Goal: Task Accomplishment & Management: Use online tool/utility

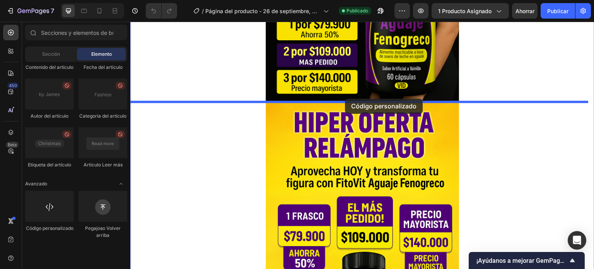
scroll to position [247, 0]
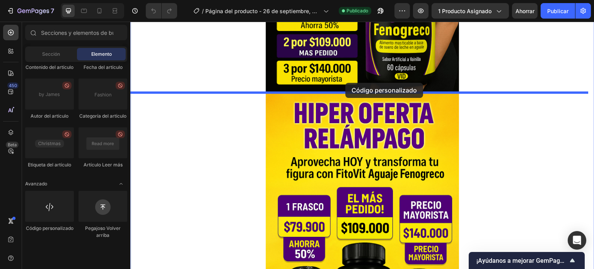
drag, startPoint x: 233, startPoint y: 228, endPoint x: 345, endPoint y: 83, distance: 184.1
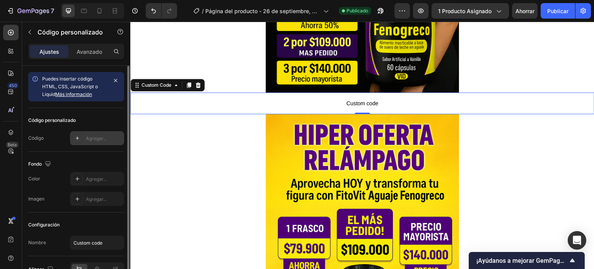
click at [84, 136] on div "Agregar..." at bounding box center [97, 138] width 54 height 14
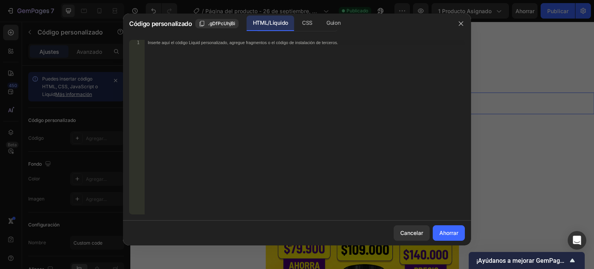
click at [249, 44] on font "Inserte aquí el código Liquid personalizado, agregue fragmentos o el código de …" at bounding box center [243, 42] width 190 height 5
paste textarea "<div id="_rsi-cod-form-embed-custom-hook"></div>"
type textarea "<div id="_rsi-cod-form-embed-custom-hook"></div>"
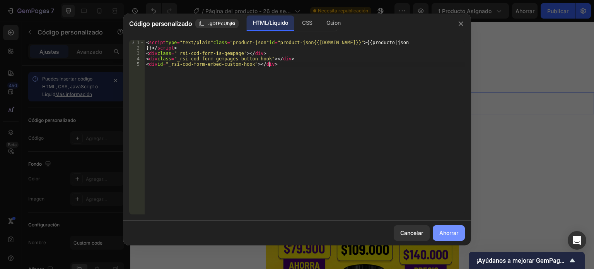
click at [450, 236] on font "Ahorrar" at bounding box center [448, 232] width 19 height 8
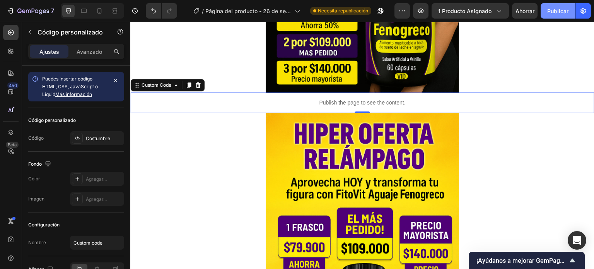
click at [551, 11] on font "Publicar" at bounding box center [557, 11] width 21 height 7
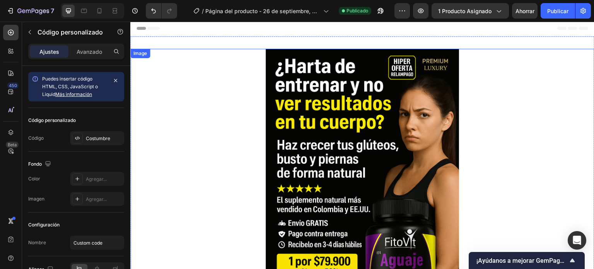
scroll to position [0, 0]
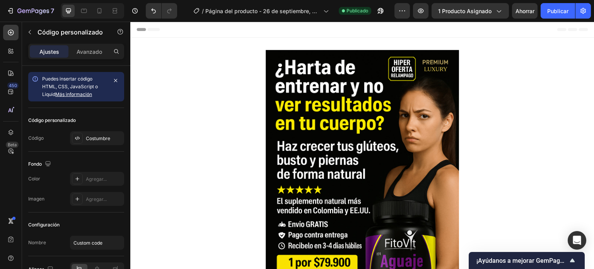
click at [143, 31] on div "Header" at bounding box center [149, 29] width 29 height 9
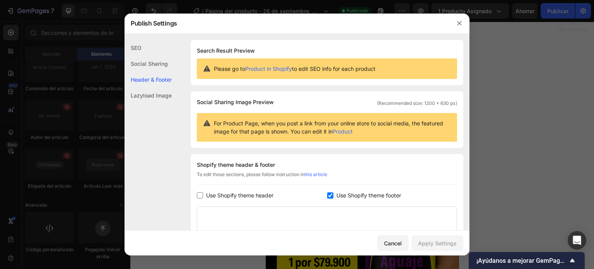
scroll to position [112, 0]
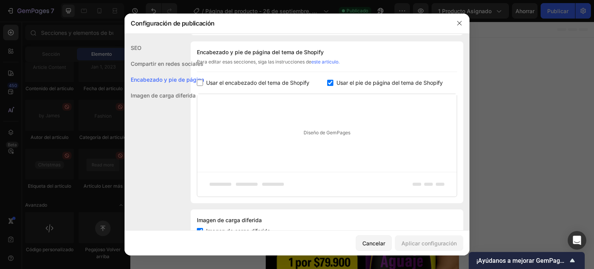
click at [327, 82] on input "checkbox" at bounding box center [330, 83] width 6 height 6
checkbox input "false"
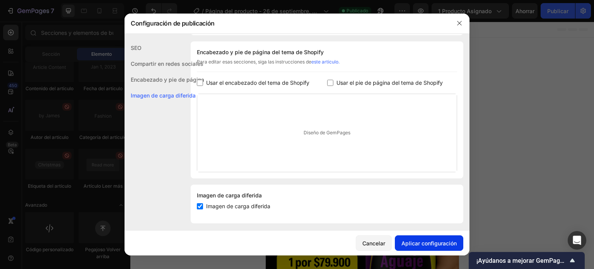
click at [421, 244] on font "Aplicar configuración" at bounding box center [428, 243] width 55 height 7
click at [460, 22] on icon "button" at bounding box center [459, 23] width 4 height 4
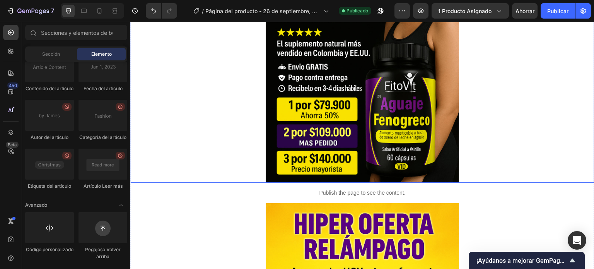
scroll to position [271, 0]
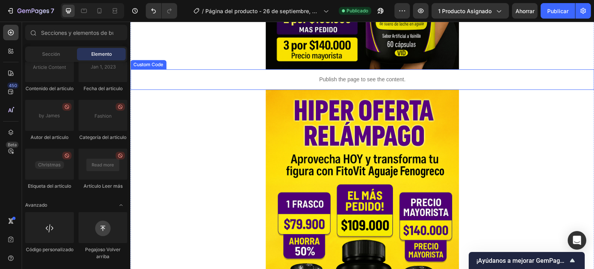
click at [274, 75] on p "Publish the page to see the content." at bounding box center [362, 79] width 464 height 8
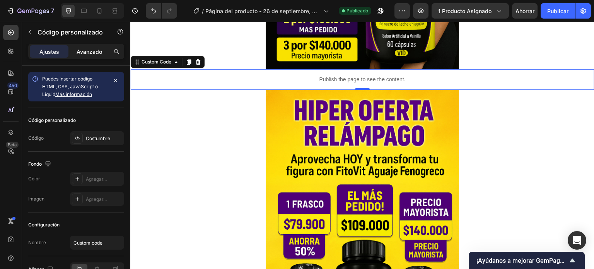
click at [94, 53] on font "Avanzado" at bounding box center [90, 51] width 26 height 7
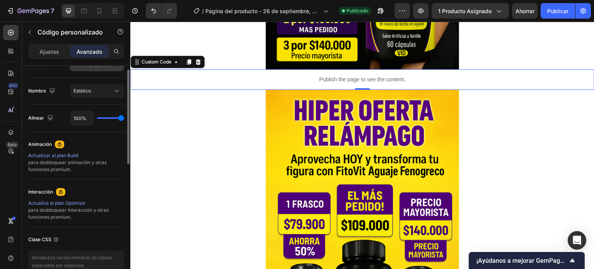
scroll to position [193, 0]
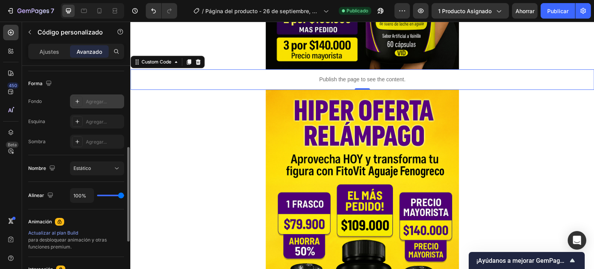
click at [86, 100] on font "Agregar..." at bounding box center [96, 102] width 21 height 6
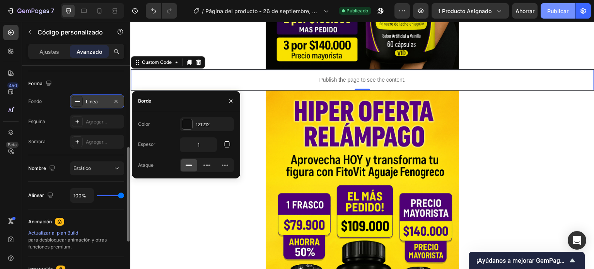
click at [559, 17] on button "Publicar" at bounding box center [557, 10] width 34 height 15
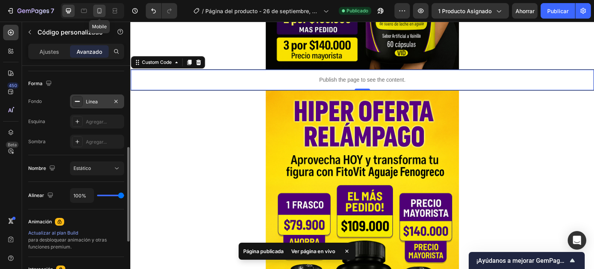
drag, startPoint x: 99, startPoint y: 11, endPoint x: 173, endPoint y: 94, distance: 110.6
click at [99, 11] on icon at bounding box center [99, 11] width 8 height 8
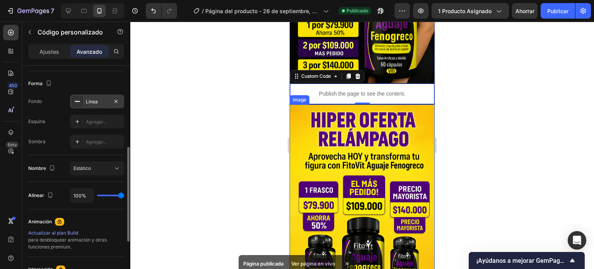
scroll to position [159, 0]
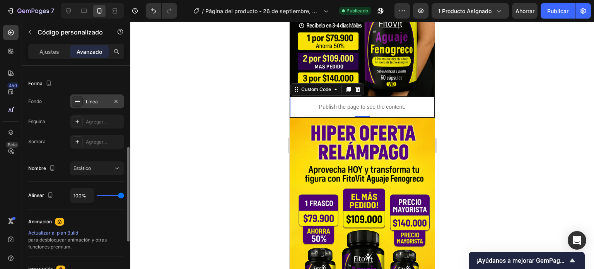
click at [328, 103] on p "Publish the page to see the content." at bounding box center [362, 107] width 144 height 8
click at [88, 97] on div "Línea" at bounding box center [97, 101] width 54 height 14
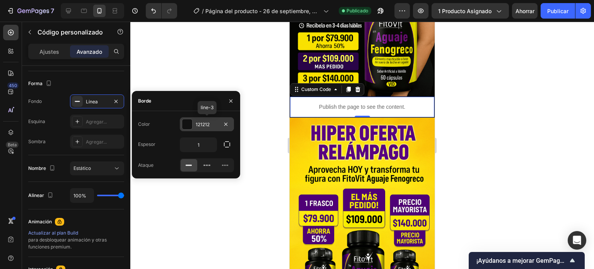
click at [190, 121] on div at bounding box center [187, 124] width 10 height 10
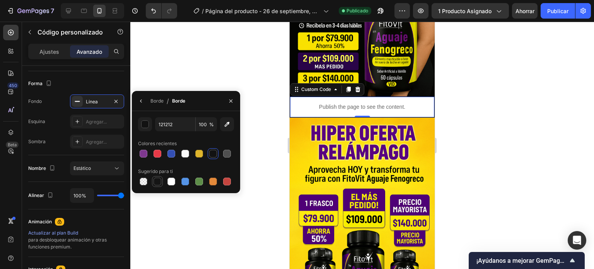
click at [157, 183] on div at bounding box center [157, 181] width 8 height 8
type input "151515"
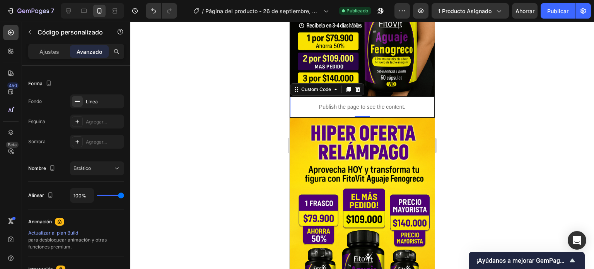
click at [169, 68] on div at bounding box center [361, 145] width 463 height 247
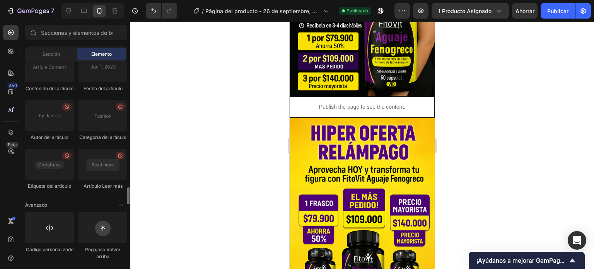
scroll to position [2178, 0]
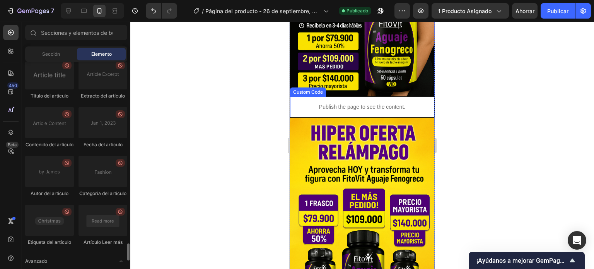
click at [307, 103] on p "Publish the page to see the content." at bounding box center [362, 107] width 144 height 8
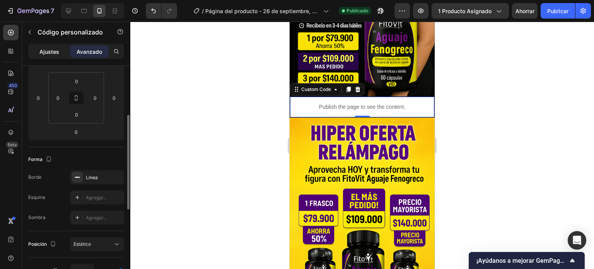
click at [56, 49] on font "Ajustes" at bounding box center [49, 51] width 20 height 7
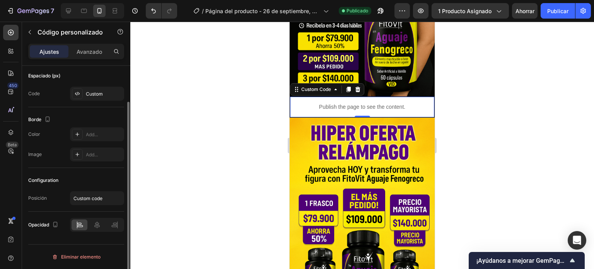
scroll to position [44, 0]
click at [87, 133] on font "Agregar..." at bounding box center [96, 135] width 21 height 6
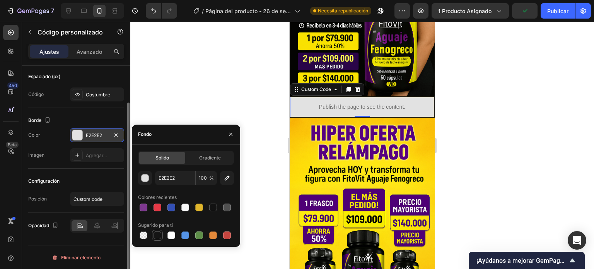
click at [160, 234] on div at bounding box center [157, 235] width 8 height 8
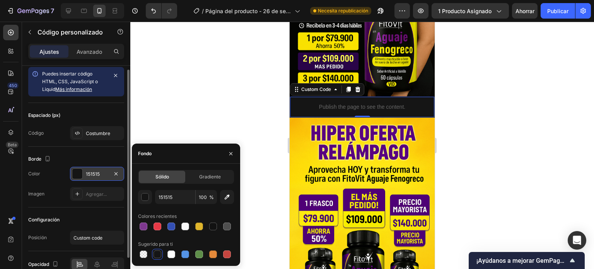
scroll to position [0, 0]
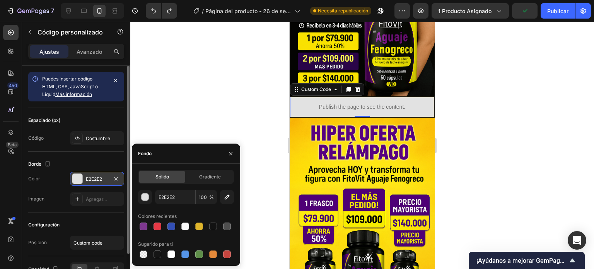
click at [94, 161] on div "Borde" at bounding box center [76, 164] width 96 height 12
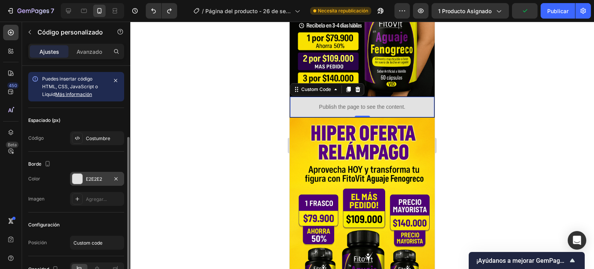
scroll to position [39, 0]
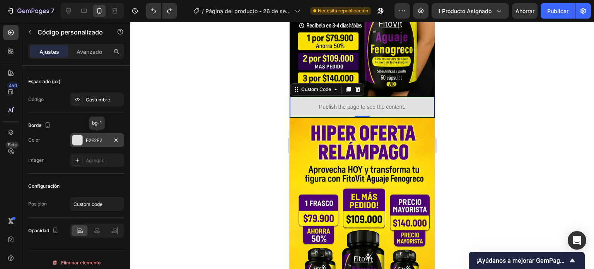
click at [98, 136] on div "E2E2E2" at bounding box center [97, 140] width 54 height 14
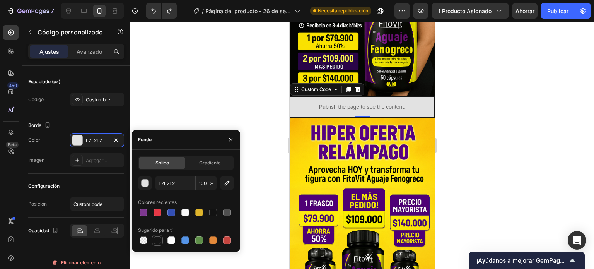
click at [160, 241] on div at bounding box center [157, 240] width 8 height 8
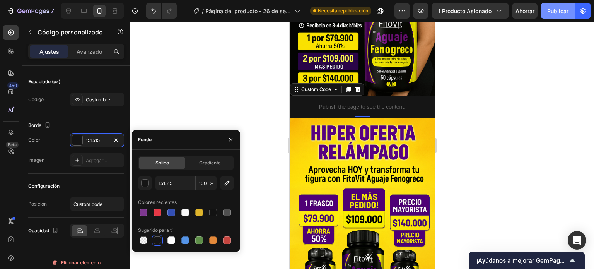
click at [557, 10] on font "Publicar" at bounding box center [557, 11] width 21 height 7
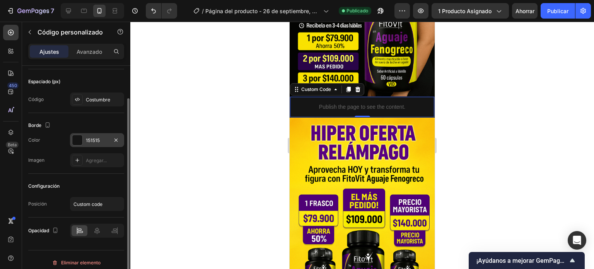
click at [98, 144] on div "151515" at bounding box center [97, 140] width 54 height 14
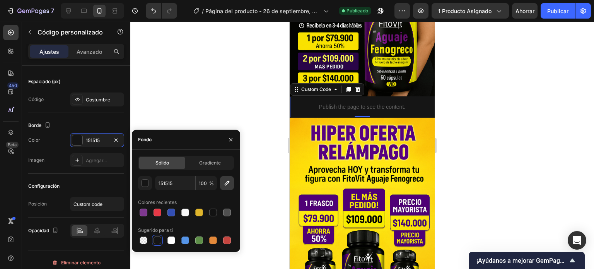
click at [227, 187] on button "button" at bounding box center [227, 183] width 14 height 14
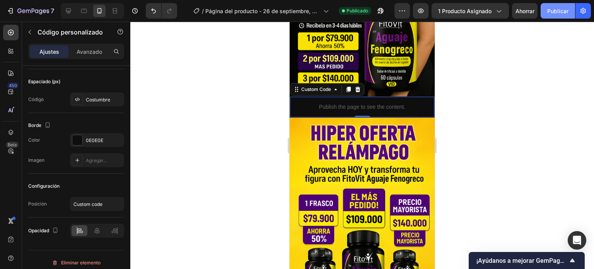
click at [559, 12] on font "Publicar" at bounding box center [557, 11] width 21 height 7
click at [558, 12] on font "Publicar" at bounding box center [557, 11] width 21 height 7
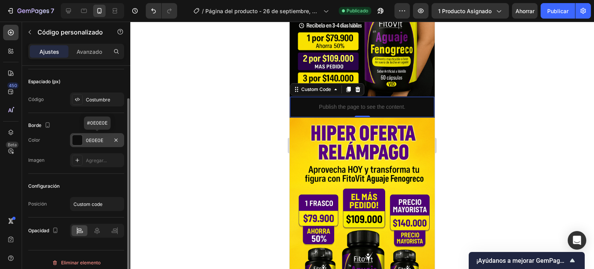
click at [92, 140] on font "0E0E0E" at bounding box center [94, 140] width 17 height 6
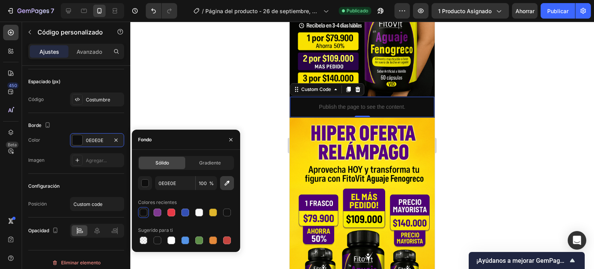
click at [224, 182] on icon "button" at bounding box center [227, 183] width 8 height 8
type input "050503"
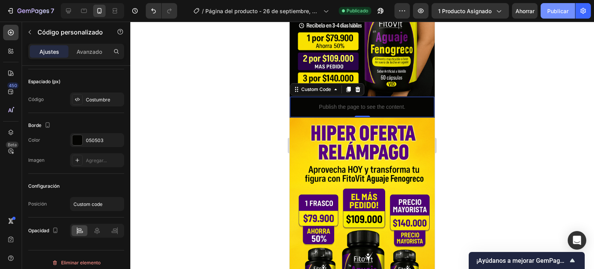
click at [558, 14] on font "Publicar" at bounding box center [557, 11] width 21 height 7
click at [100, 49] on font "Avanzado" at bounding box center [90, 51] width 26 height 7
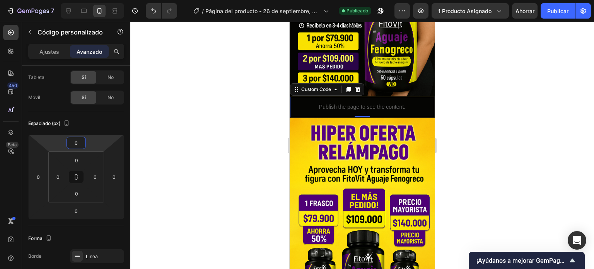
type input "-4"
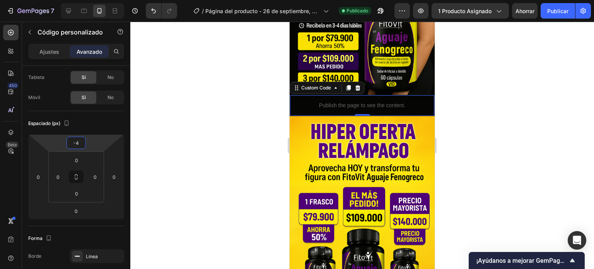
click at [87, 0] on html "7 / Página del producto - 26 de septiembre, 00:32:58 Publicado Avance 1 product…" at bounding box center [297, 0] width 594 height 0
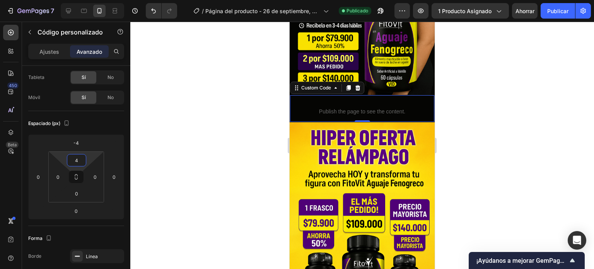
type input "0"
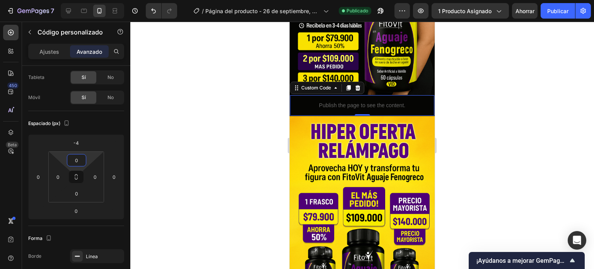
drag, startPoint x: 87, startPoint y: 159, endPoint x: 88, endPoint y: 165, distance: 6.2
click at [88, 0] on html "7 / Página del producto - 26 de septiembre, 00:32:58 Publicado Avance 1 product…" at bounding box center [297, 0] width 594 height 0
click at [553, 12] on font "Publicar" at bounding box center [557, 11] width 21 height 7
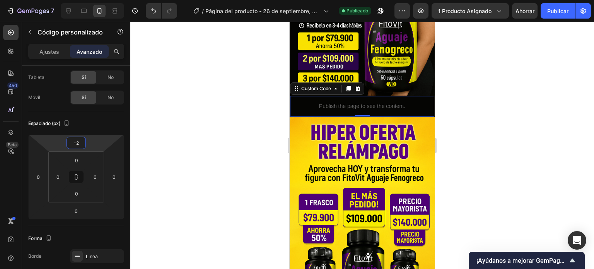
type input "-4"
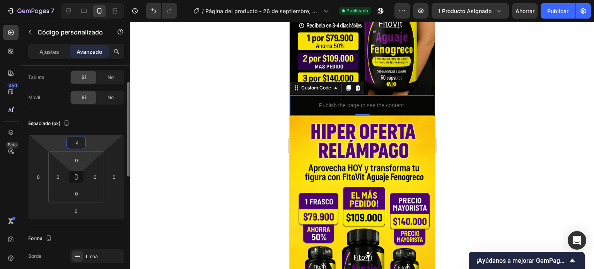
drag, startPoint x: 92, startPoint y: 145, endPoint x: 93, endPoint y: 152, distance: 7.4
click at [97, 0] on html "7 / Página del producto - 26 de septiembre, 00:32:58 Publicado Avance 1 product…" at bounding box center [297, 0] width 594 height 0
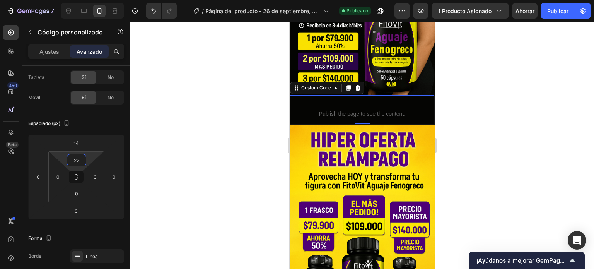
type input "0"
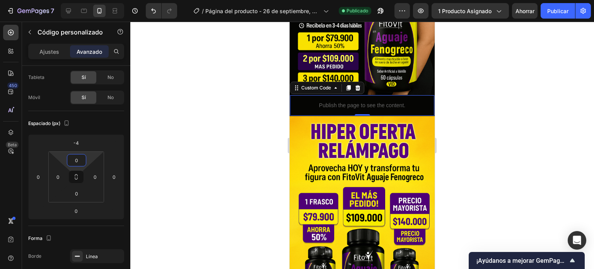
drag, startPoint x: 87, startPoint y: 157, endPoint x: 91, endPoint y: 161, distance: 6.0
click at [91, 0] on html "7 / Página del producto - 26 de septiembre, 00:32:58 Publicado Avance 1 product…" at bounding box center [297, 0] width 594 height 0
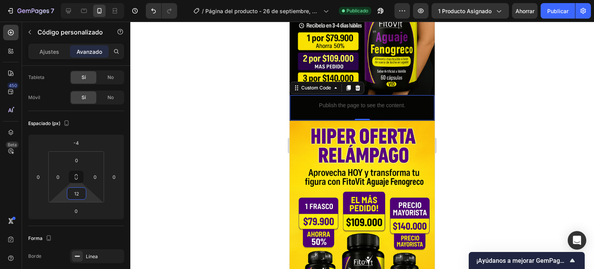
type input "10"
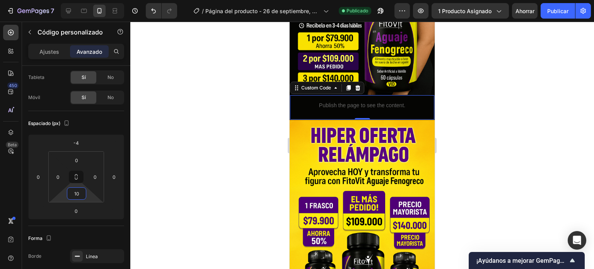
click at [87, 0] on html "7 / Página del producto - 26 de septiembre, 00:32:58 Publicado Avance 1 product…" at bounding box center [297, 0] width 594 height 0
click at [559, 17] on button "Publicar" at bounding box center [557, 10] width 34 height 15
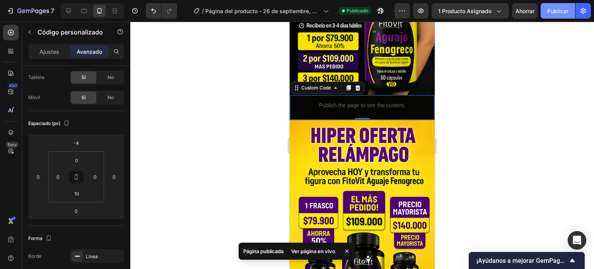
click at [561, 14] on font "Publicar" at bounding box center [557, 11] width 21 height 8
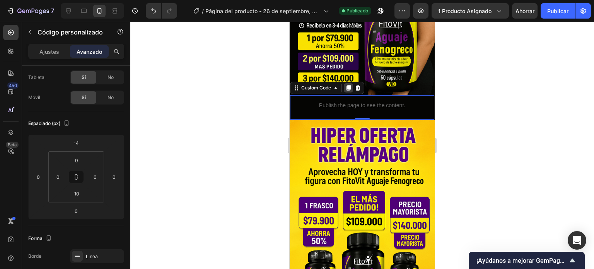
click at [346, 85] on icon at bounding box center [348, 88] width 6 height 6
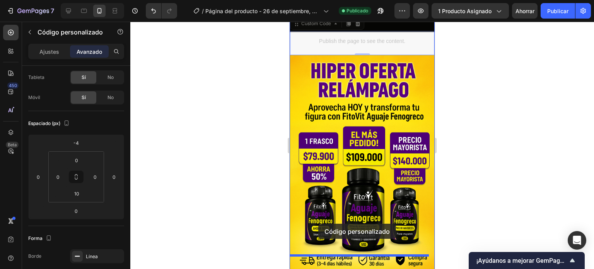
scroll to position [294, 0]
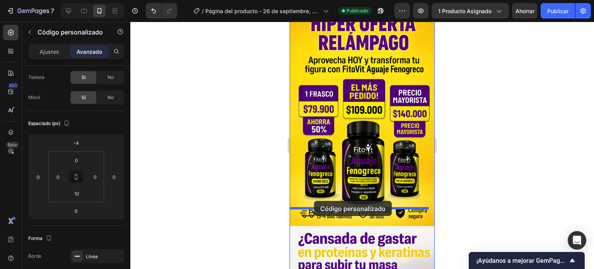
drag, startPoint x: 322, startPoint y: 102, endPoint x: 314, endPoint y: 201, distance: 98.5
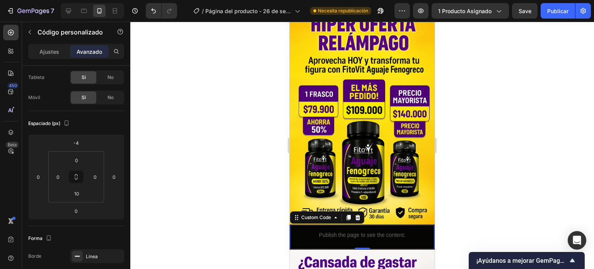
click at [216, 140] on div at bounding box center [361, 145] width 463 height 247
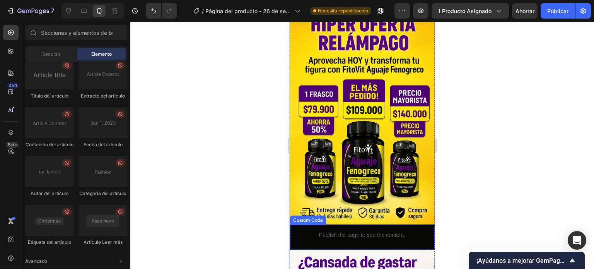
click at [323, 231] on p "Publish the page to see the content." at bounding box center [362, 235] width 144 height 8
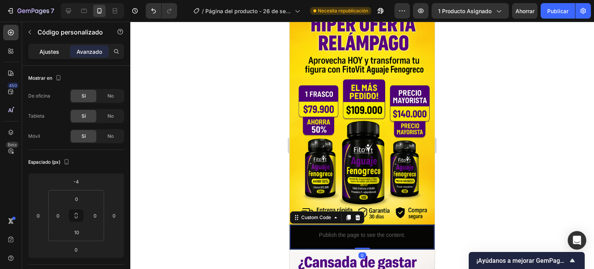
click at [45, 51] on font "Ajustes" at bounding box center [49, 51] width 20 height 7
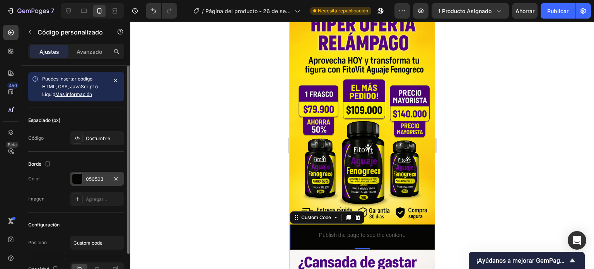
scroll to position [44, 0]
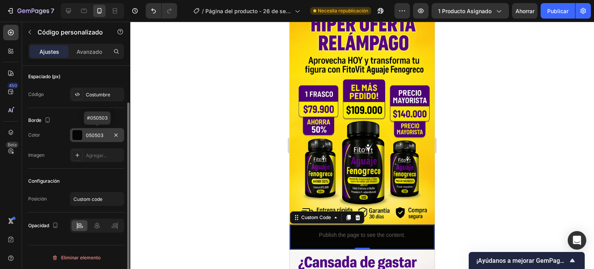
click at [94, 133] on font "050503" at bounding box center [94, 135] width 17 height 6
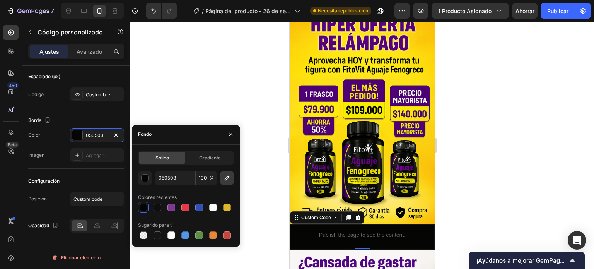
click at [227, 181] on icon "button" at bounding box center [227, 178] width 8 height 8
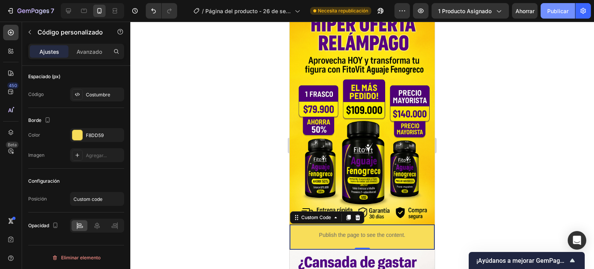
click at [551, 11] on font "Publicar" at bounding box center [557, 11] width 21 height 7
click at [566, 8] on font "Publicar" at bounding box center [557, 11] width 21 height 7
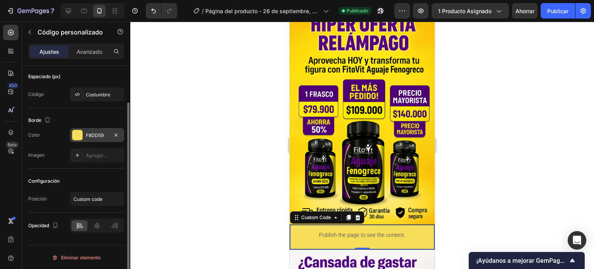
click at [92, 139] on div "F8DD59" at bounding box center [97, 135] width 54 height 14
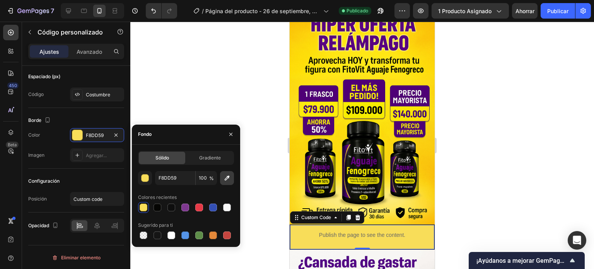
click at [226, 179] on icon "button" at bounding box center [227, 178] width 8 height 8
click at [225, 179] on icon "button" at bounding box center [227, 177] width 5 height 5
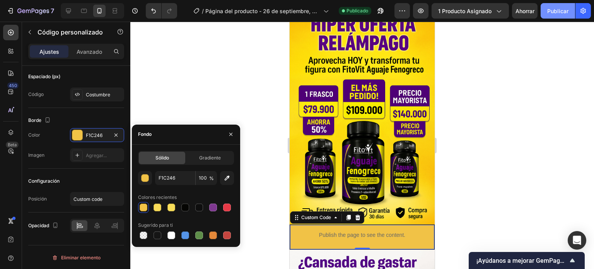
click at [552, 13] on font "Publicar" at bounding box center [557, 11] width 21 height 7
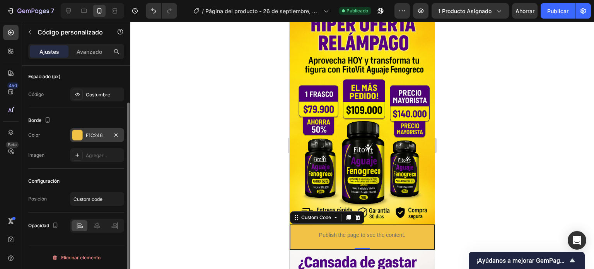
click at [104, 137] on div "F1C246" at bounding box center [97, 135] width 22 height 7
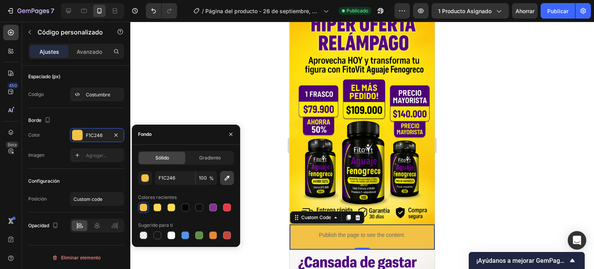
click at [229, 180] on icon "button" at bounding box center [227, 178] width 8 height 8
type input "F8DE57"
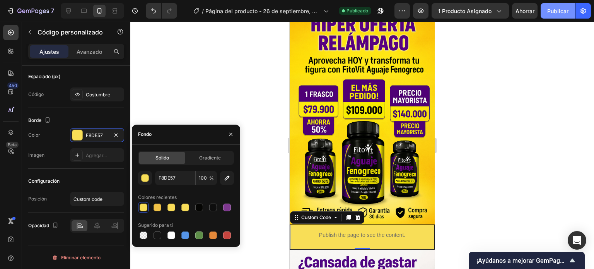
click at [566, 15] on font "Publicar" at bounding box center [557, 11] width 21 height 8
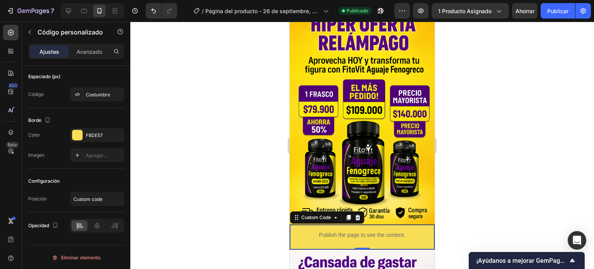
click at [93, 58] on div "Ajustes Avanzado" at bounding box center [76, 51] width 96 height 15
click at [94, 55] on p "Avanzado" at bounding box center [90, 52] width 26 height 8
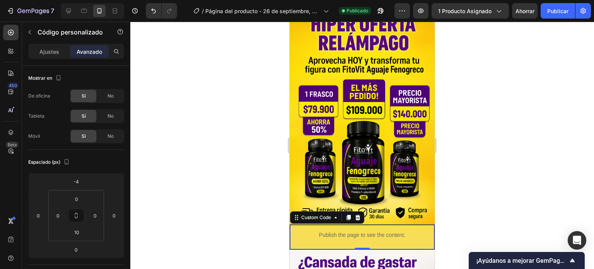
scroll to position [271, 0]
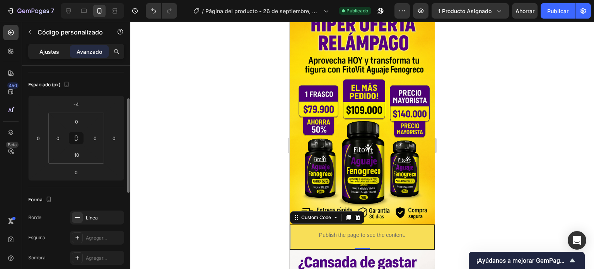
click at [58, 48] on font "Ajustes" at bounding box center [49, 51] width 20 height 7
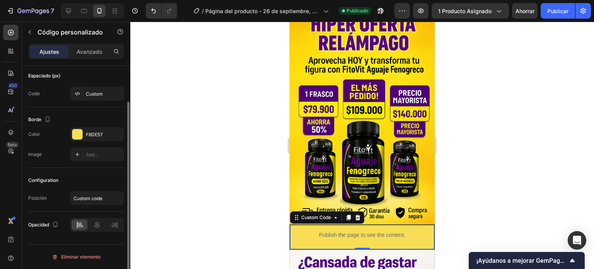
scroll to position [44, 0]
click at [97, 225] on icon at bounding box center [97, 225] width 8 height 8
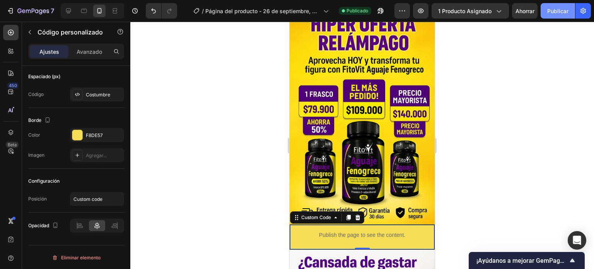
click at [555, 5] on button "Publicar" at bounding box center [557, 10] width 34 height 15
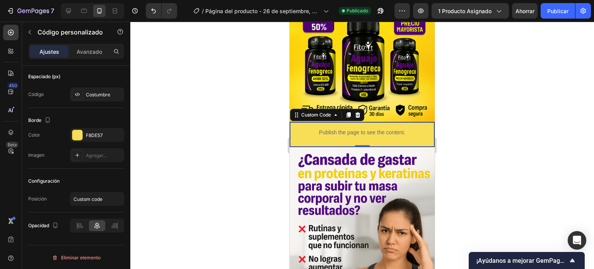
scroll to position [386, 0]
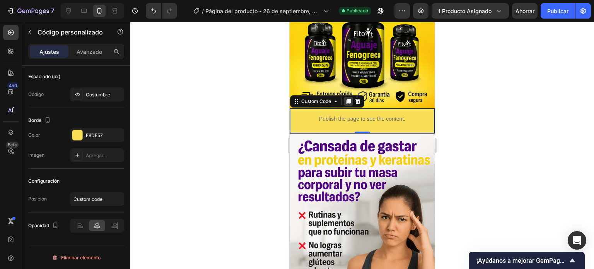
click at [348, 98] on icon at bounding box center [348, 101] width 6 height 6
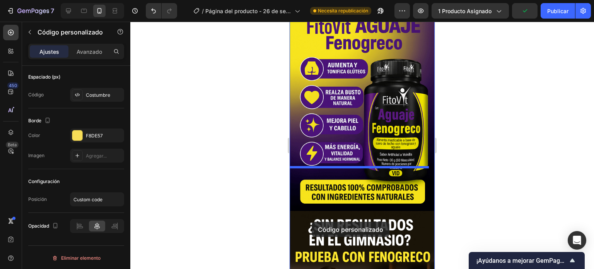
scroll to position [1057, 0]
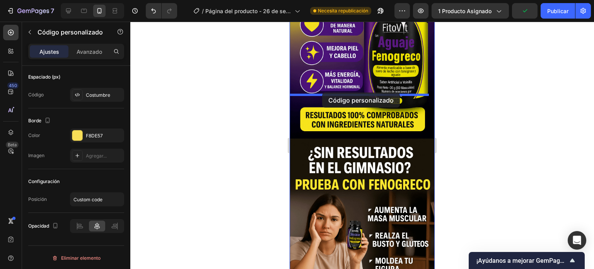
drag, startPoint x: 311, startPoint y: 108, endPoint x: 322, endPoint y: 92, distance: 19.4
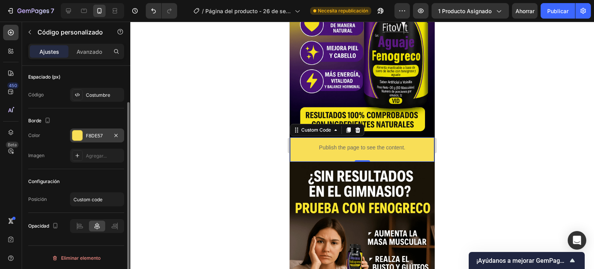
click at [108, 136] on div "F8DE57" at bounding box center [97, 135] width 22 height 7
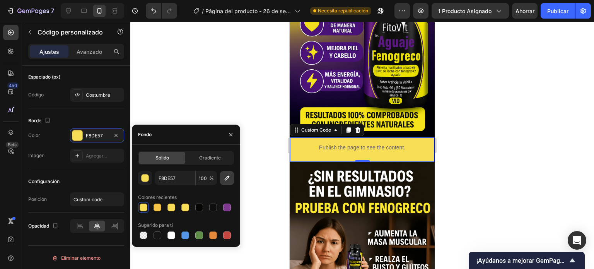
click at [225, 179] on icon "button" at bounding box center [227, 177] width 5 height 5
type input "000004"
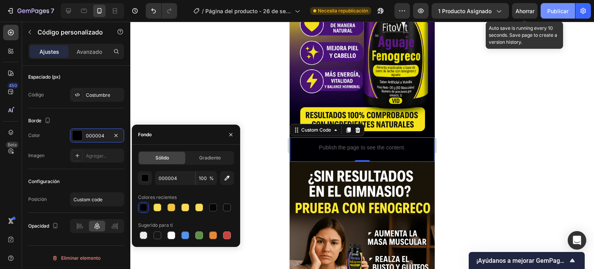
click at [546, 14] on button "Publicar" at bounding box center [557, 10] width 34 height 15
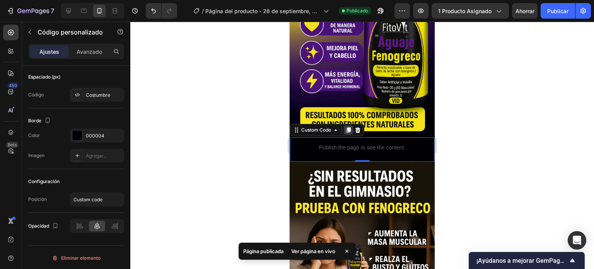
click at [346, 127] on icon at bounding box center [348, 129] width 4 height 5
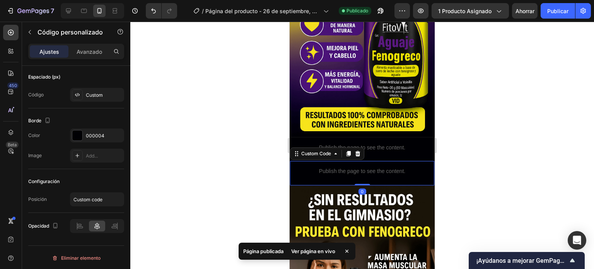
scroll to position [43, 0]
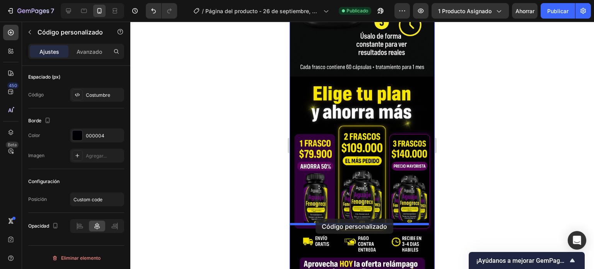
drag, startPoint x: 321, startPoint y: 108, endPoint x: 315, endPoint y: 218, distance: 110.7
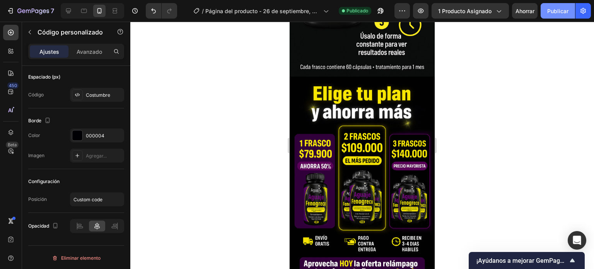
click at [554, 13] on font "Publicar" at bounding box center [557, 11] width 21 height 7
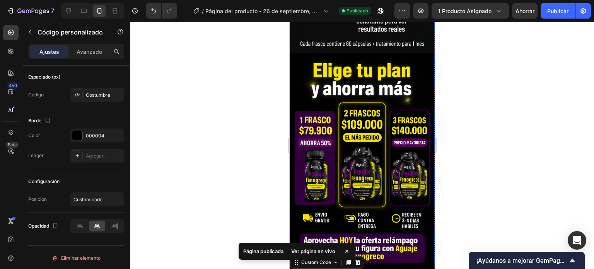
scroll to position [1528, 0]
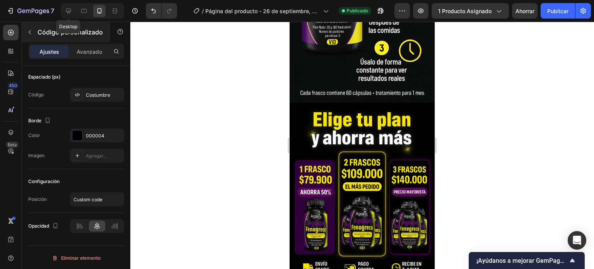
click at [68, 11] on icon at bounding box center [68, 11] width 5 height 5
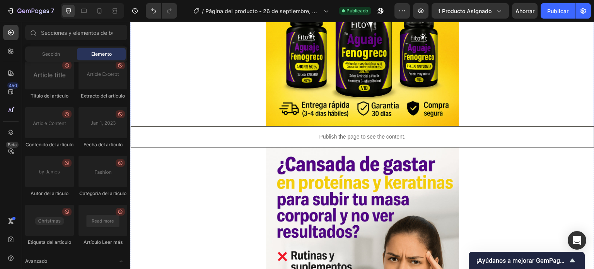
scroll to position [580, 0]
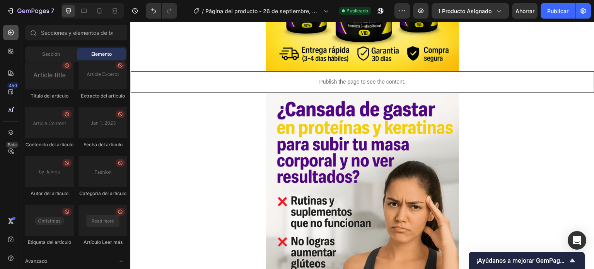
drag, startPoint x: 14, startPoint y: 24, endPoint x: 11, endPoint y: 31, distance: 6.9
click at [13, 24] on div "450 Beta" at bounding box center [11, 145] width 22 height 247
drag, startPoint x: 11, startPoint y: 31, endPoint x: 19, endPoint y: 36, distance: 9.2
click at [11, 32] on icon at bounding box center [11, 33] width 8 height 8
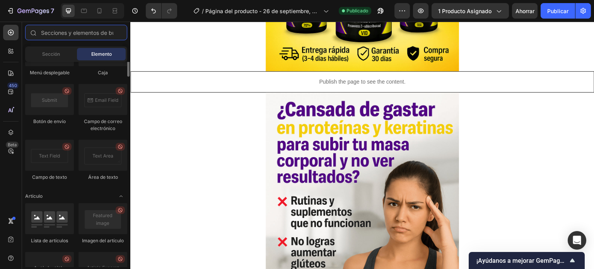
scroll to position [1830, 0]
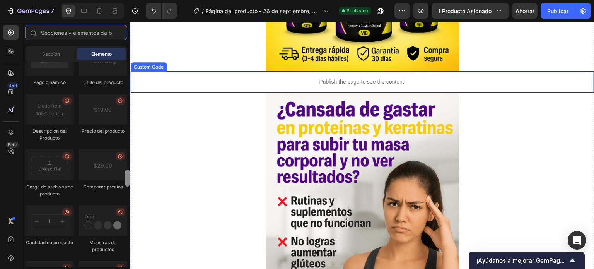
drag, startPoint x: 258, startPoint y: 244, endPoint x: 143, endPoint y: 72, distance: 207.5
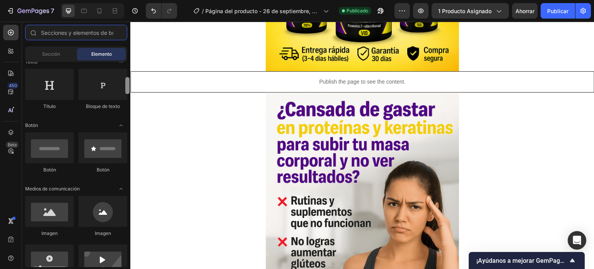
scroll to position [0, 0]
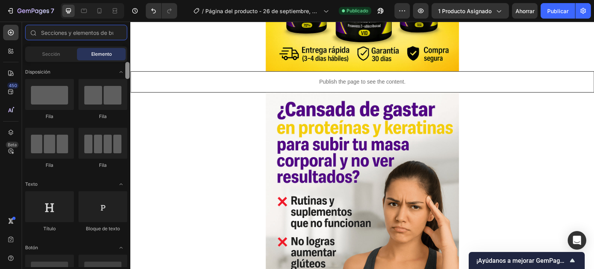
click at [126, 68] on div at bounding box center [127, 70] width 4 height 17
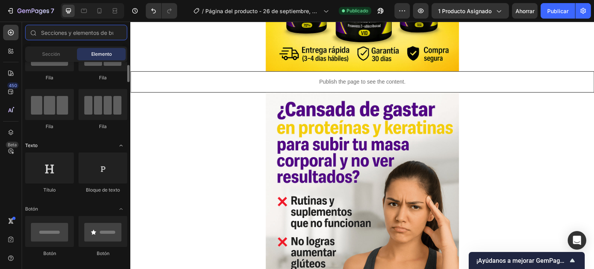
scroll to position [116, 0]
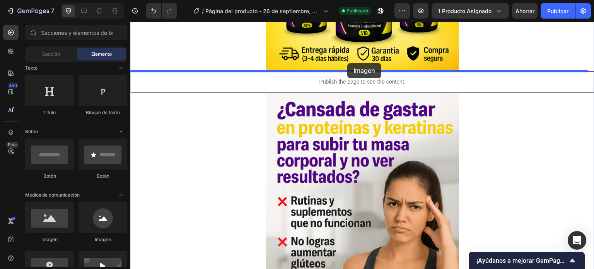
drag, startPoint x: 181, startPoint y: 241, endPoint x: 347, endPoint y: 63, distance: 243.1
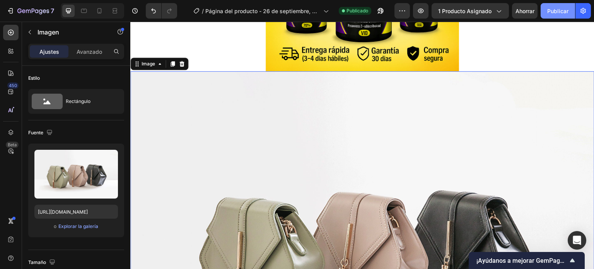
click at [556, 11] on font "Publicar" at bounding box center [557, 11] width 21 height 7
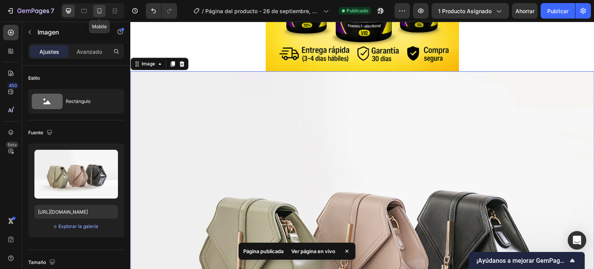
click at [96, 12] on icon at bounding box center [99, 11] width 8 height 8
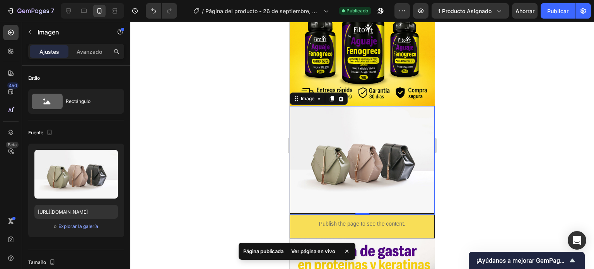
scroll to position [352, 0]
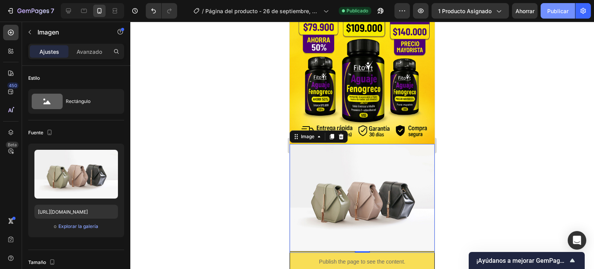
click at [559, 13] on font "Publicar" at bounding box center [557, 11] width 21 height 7
click at [66, 15] on div at bounding box center [68, 11] width 12 height 12
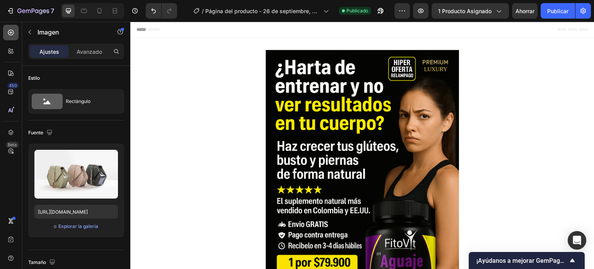
click at [9, 34] on icon at bounding box center [11, 33] width 6 height 6
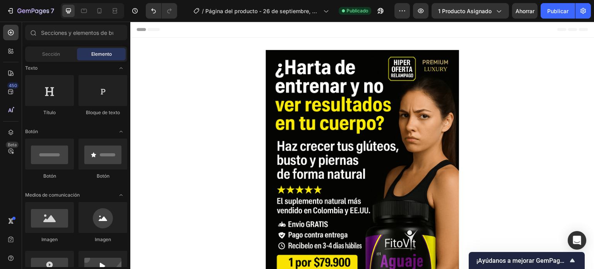
scroll to position [232, 0]
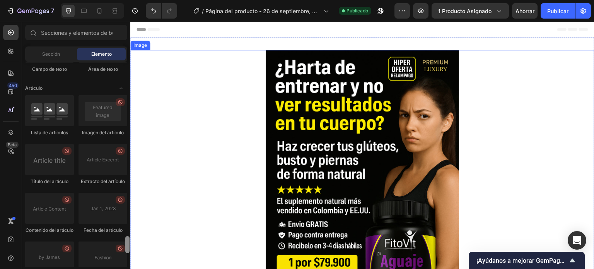
drag, startPoint x: 259, startPoint y: 113, endPoint x: 254, endPoint y: 277, distance: 164.0
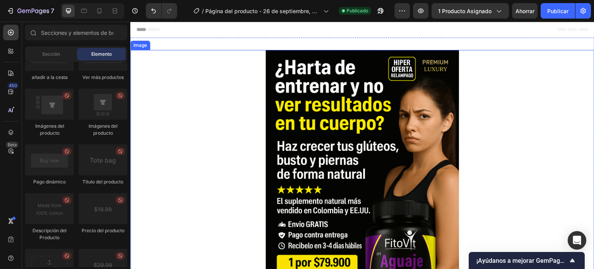
scroll to position [1294, 0]
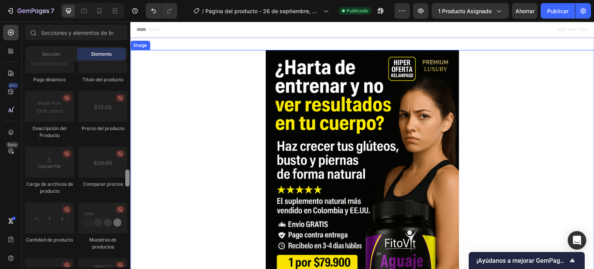
drag, startPoint x: 138, startPoint y: 240, endPoint x: 131, endPoint y: 266, distance: 27.6
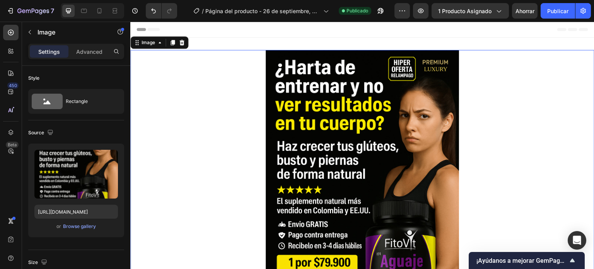
click at [139, 240] on div at bounding box center [362, 195] width 464 height 290
click at [31, 30] on icon "button" at bounding box center [30, 32] width 6 height 6
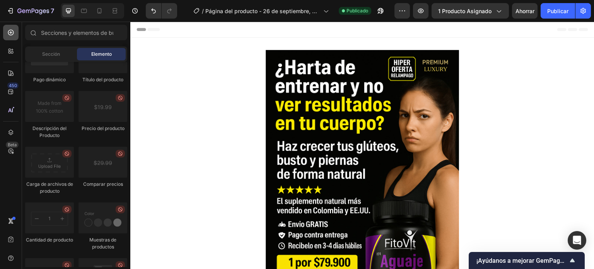
click at [11, 32] on icon at bounding box center [10, 32] width 3 height 3
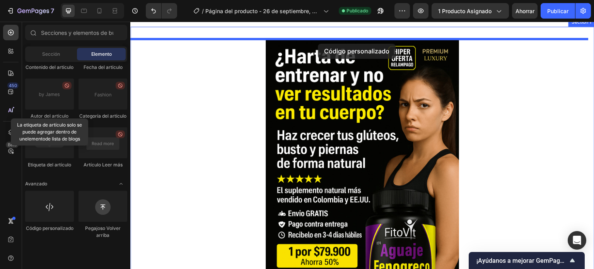
scroll to position [0, 0]
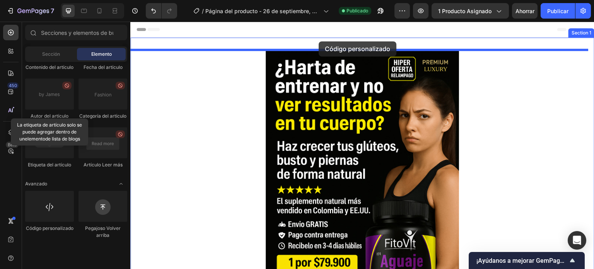
drag, startPoint x: 179, startPoint y: 256, endPoint x: 318, endPoint y: 41, distance: 256.1
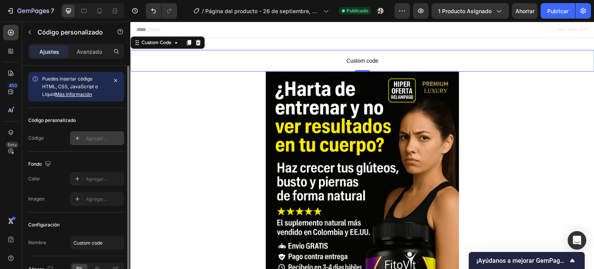
click at [76, 137] on icon at bounding box center [77, 138] width 6 height 6
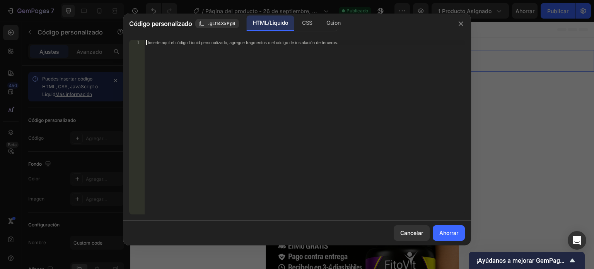
click at [197, 44] on font "Inserte aquí el código Liquid personalizado, agregue fragmentos o el código de …" at bounding box center [243, 42] width 190 height 5
paste textarea "<div id="_rsi-cod-form-embed-custom-hook"></div>"
type textarea "<div id="_rsi-cod-form-embed-custom-hook"></div>"
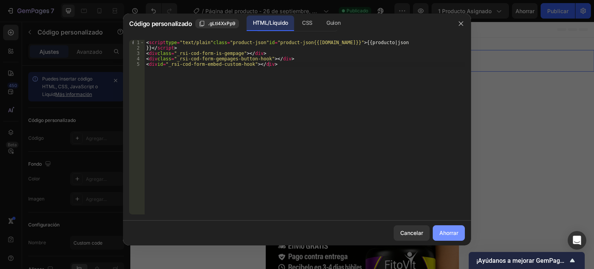
click at [439, 230] on font "Ahorrar" at bounding box center [448, 232] width 19 height 7
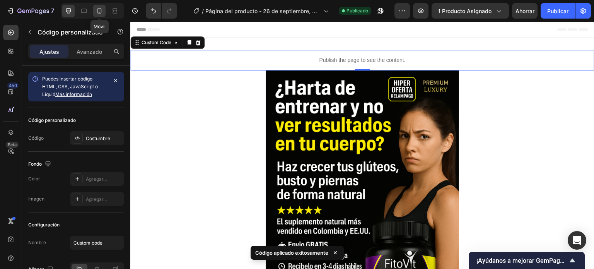
click at [101, 12] on icon at bounding box center [99, 11] width 8 height 8
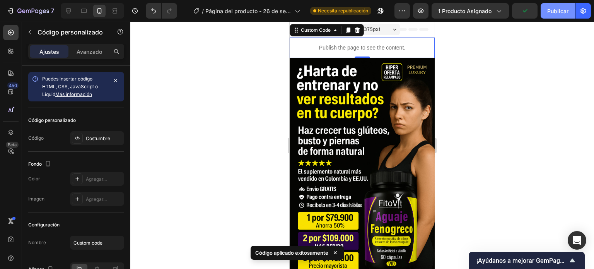
click at [552, 10] on font "Publicar" at bounding box center [557, 11] width 21 height 7
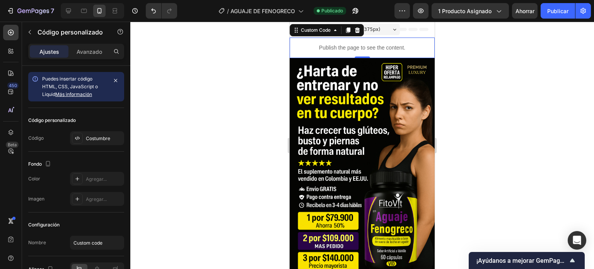
click at [306, 44] on p "Publish the page to see the content." at bounding box center [362, 48] width 145 height 8
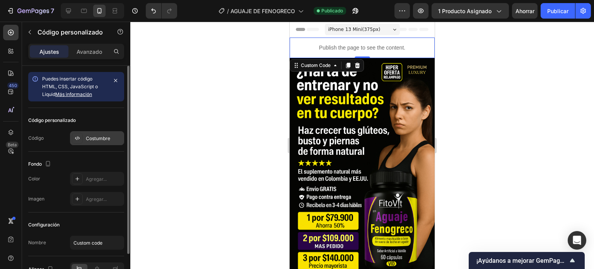
click at [94, 139] on font "Costumbre" at bounding box center [98, 138] width 24 height 6
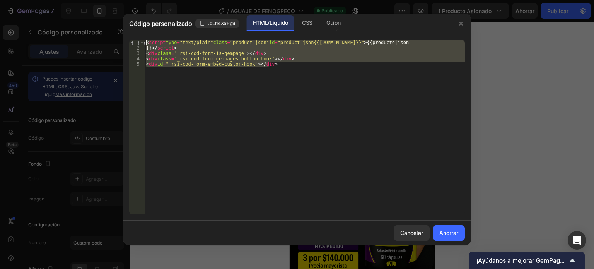
drag, startPoint x: 297, startPoint y: 67, endPoint x: 147, endPoint y: 40, distance: 152.5
click at [147, 40] on div "< script type = "text/plain" class = "product-json" id = "product-json{{[DOMAIN…" at bounding box center [305, 132] width 320 height 185
type textarea "<script type="text/plain" class="product-json" id="product-json{{[DOMAIN_NAME]}…"
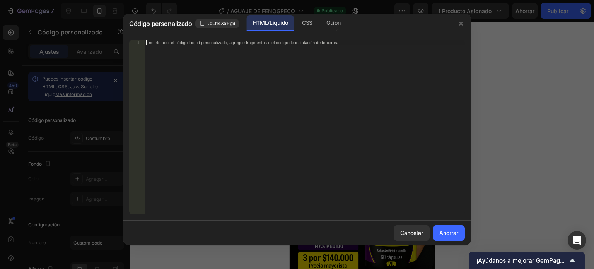
paste textarea "<div id="_rsi-cod-form-embed-custom-hook"></div>"
type textarea "<div id="_rsi-cod-form-embed-custom-hook"></div>"
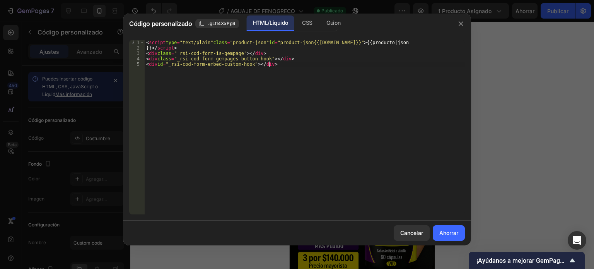
click at [299, 65] on div "< script type = "text/plain" class = "product-json" id = "product-json{{[DOMAIN…" at bounding box center [305, 132] width 320 height 185
